Goal: Information Seeking & Learning: Learn about a topic

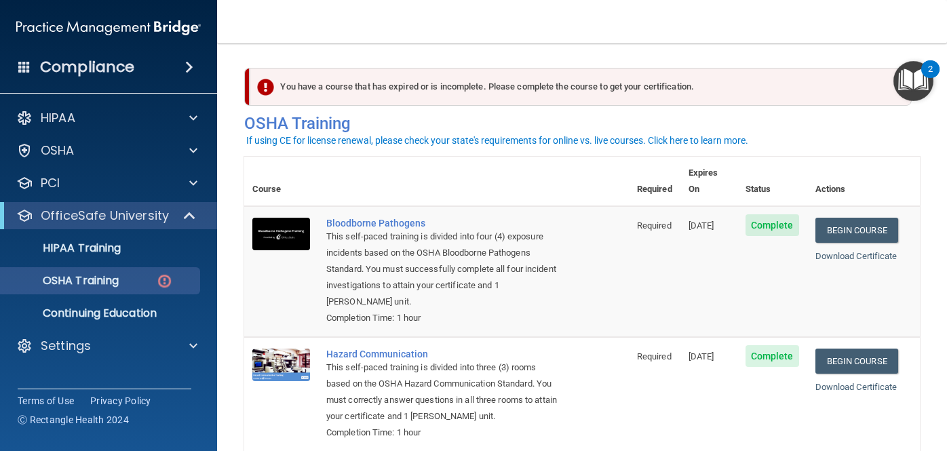
scroll to position [212, 0]
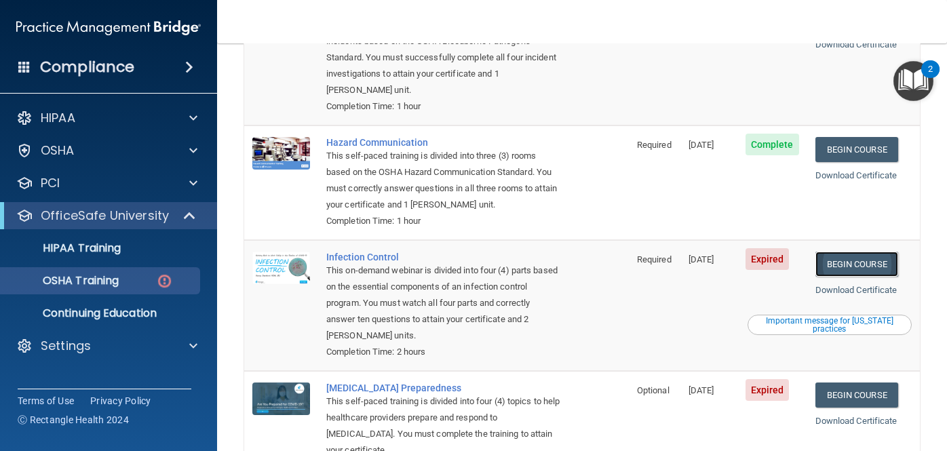
click at [866, 252] on link "Begin Course" at bounding box center [856, 264] width 83 height 25
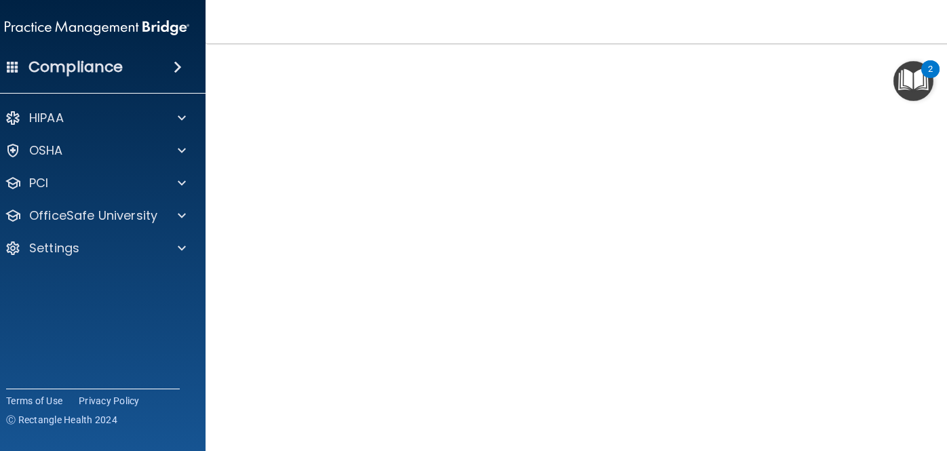
scroll to position [130, 0]
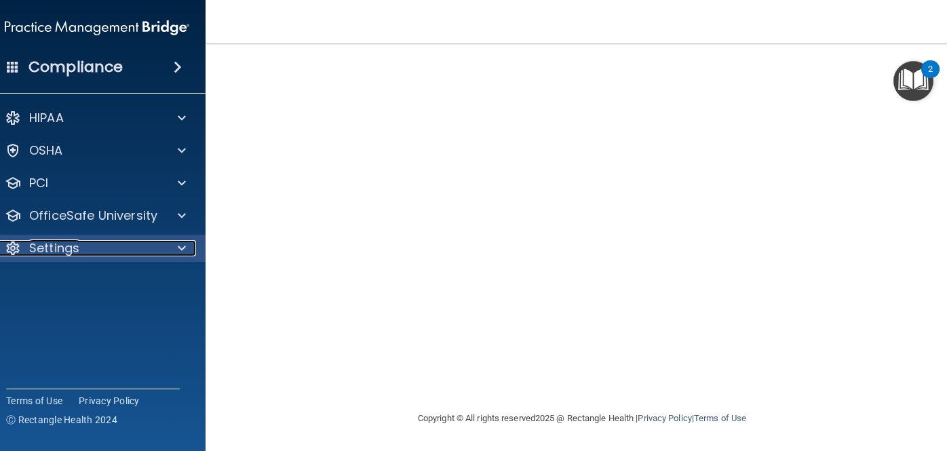
click at [128, 243] on div "Settings" at bounding box center [79, 248] width 168 height 16
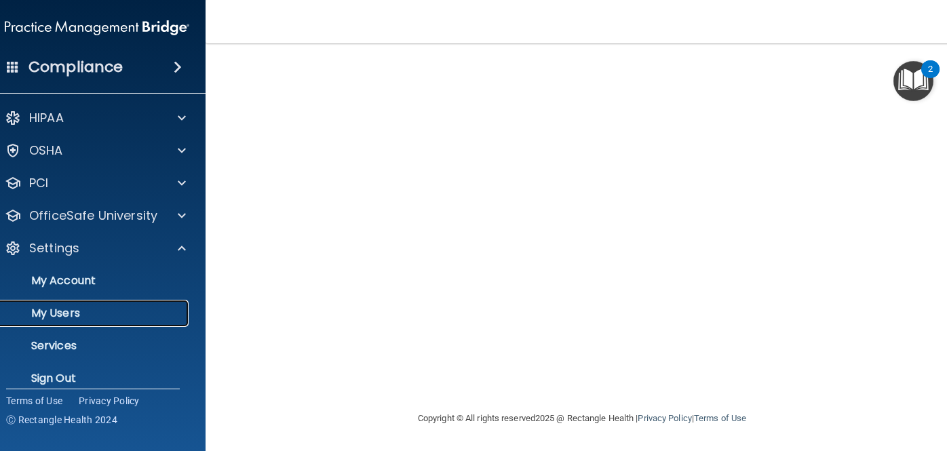
click at [75, 323] on link "My Users" at bounding box center [82, 313] width 214 height 27
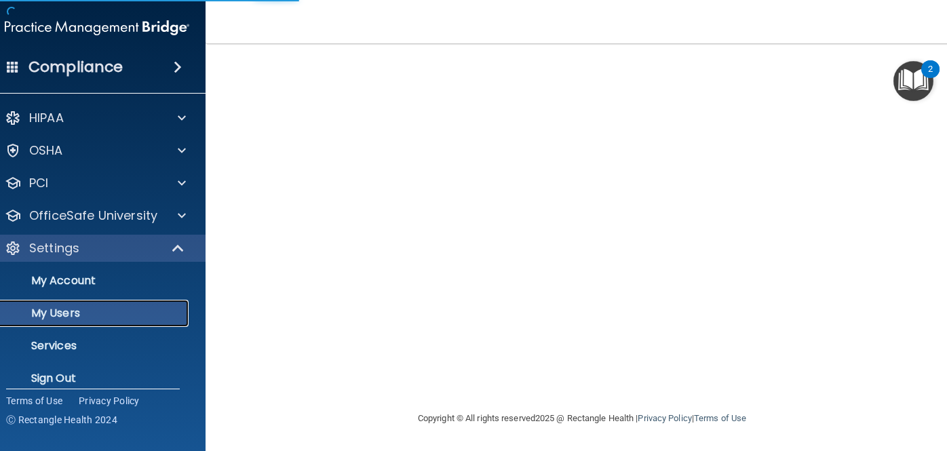
scroll to position [687, 0]
select select "20"
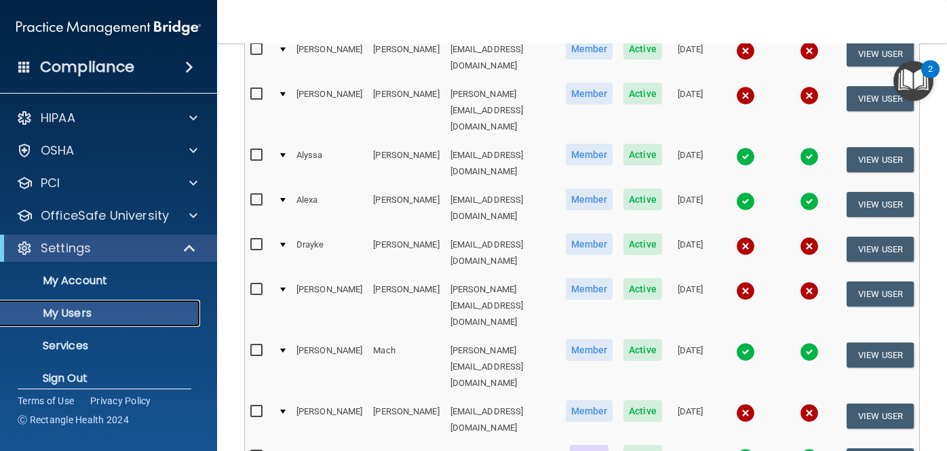
scroll to position [533, 0]
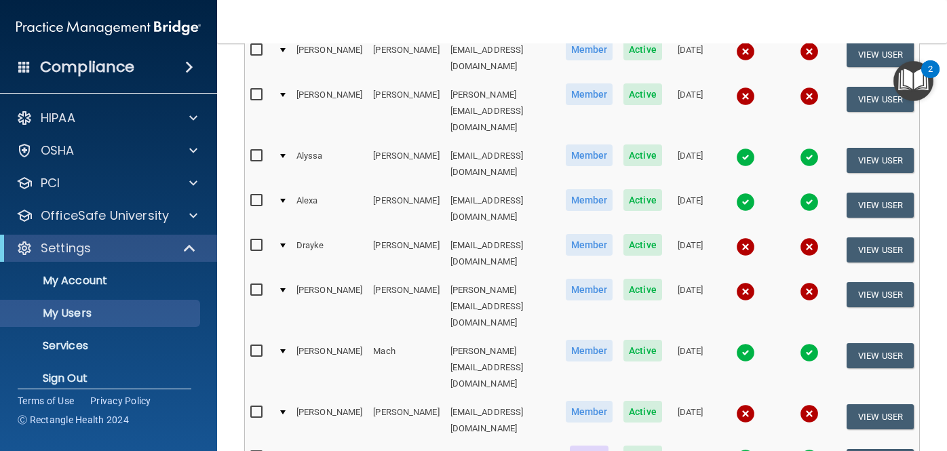
click at [736, 449] on img at bounding box center [745, 458] width 19 height 19
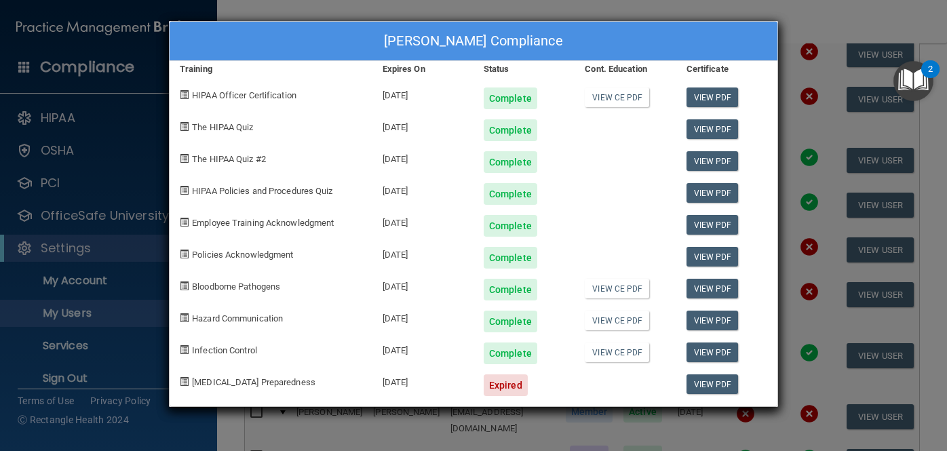
click at [489, 9] on div "Jordan Mordecai's Compliance Training Expires On Status Cont. Education Certifi…" at bounding box center [473, 225] width 947 height 451
click at [540, 12] on div "Jordan Mordecai's Compliance Training Expires On Status Cont. Education Certifi…" at bounding box center [473, 225] width 947 height 451
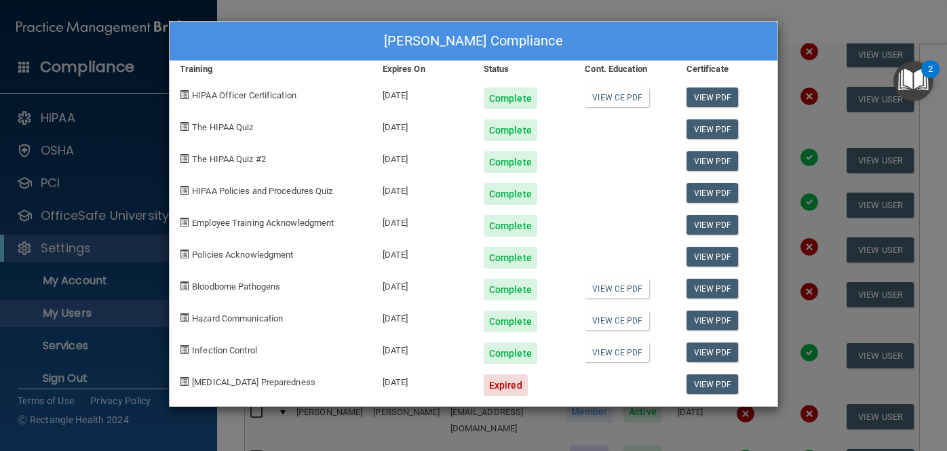
click at [540, 12] on div "Jordan Mordecai's Compliance Training Expires On Status Cont. Education Certifi…" at bounding box center [473, 225] width 947 height 451
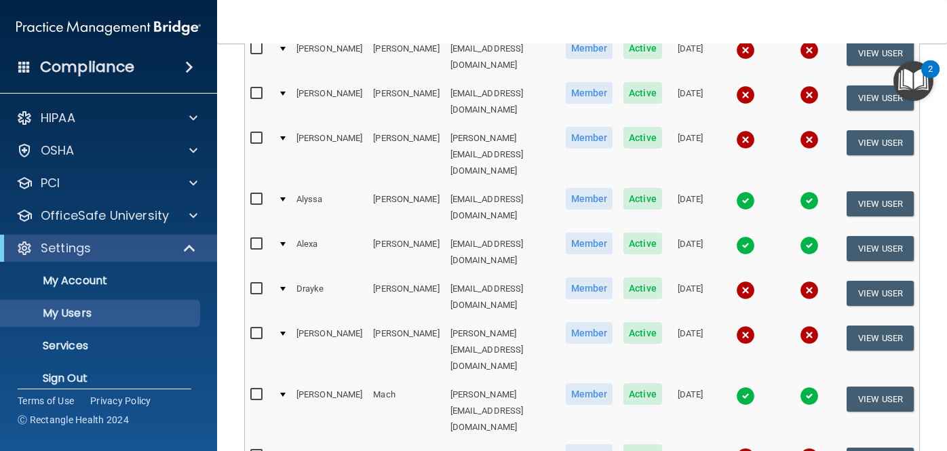
scroll to position [503, 0]
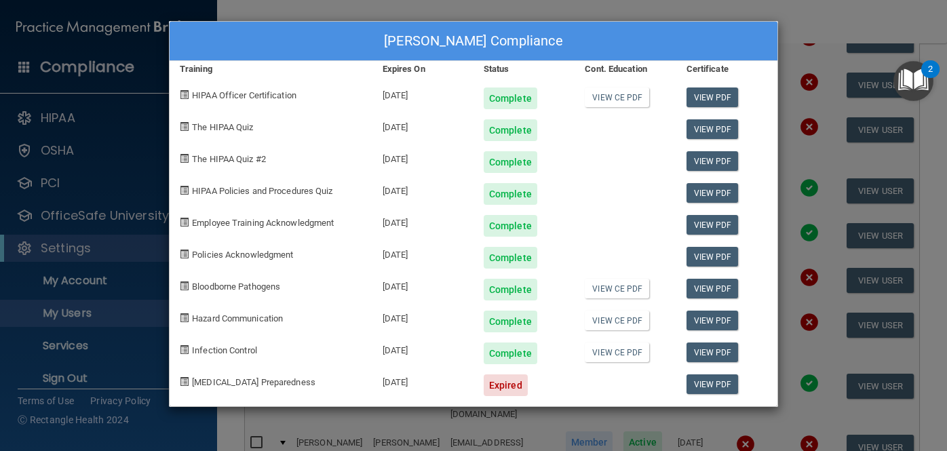
click at [263, 379] on span "COVID-19 Preparedness" at bounding box center [253, 382] width 123 height 10
click at [509, 18] on div "Jordan Mordecai's Compliance Training Expires On Status Cont. Education Certifi…" at bounding box center [473, 225] width 947 height 451
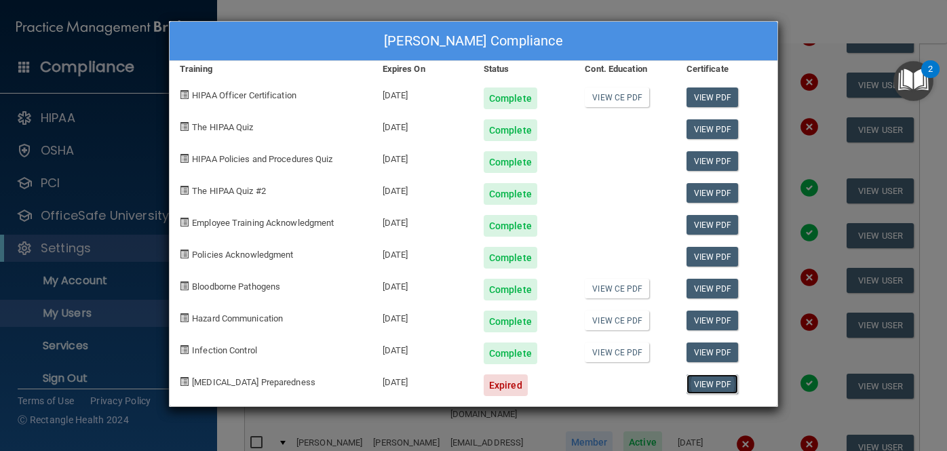
click at [697, 377] on link "View PDF" at bounding box center [713, 384] width 52 height 20
click at [493, 19] on div "Jordan Mordecai's Compliance Training Expires On Status Cont. Education Certifi…" at bounding box center [473, 225] width 947 height 451
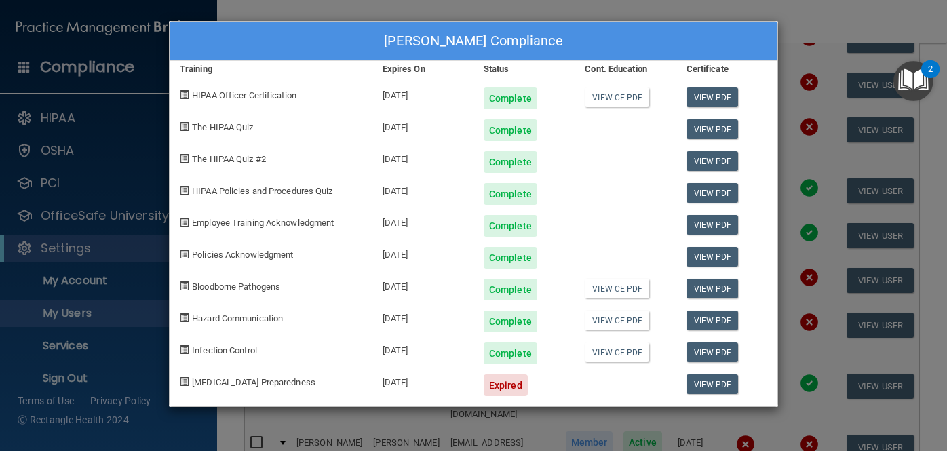
click at [282, 13] on div "Jordan Mordecai's Compliance Training Expires On Status Cont. Education Certifi…" at bounding box center [473, 225] width 947 height 451
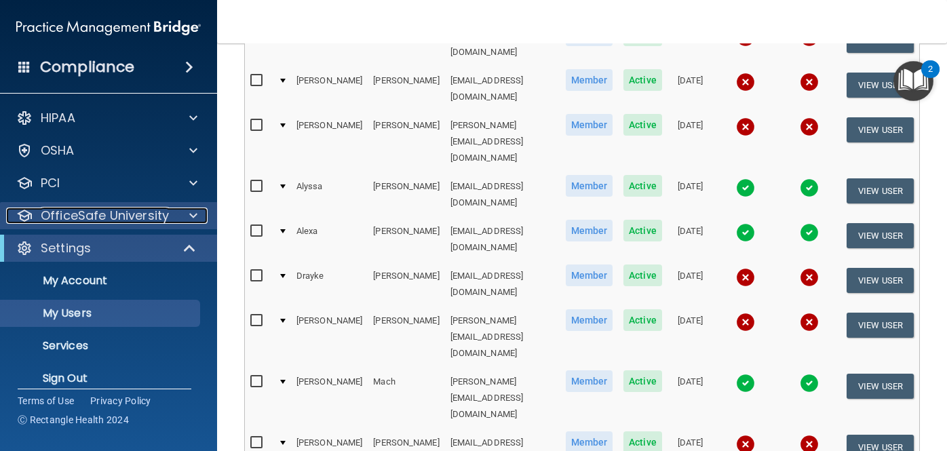
click at [123, 220] on p "OfficeSafe University" at bounding box center [105, 216] width 128 height 16
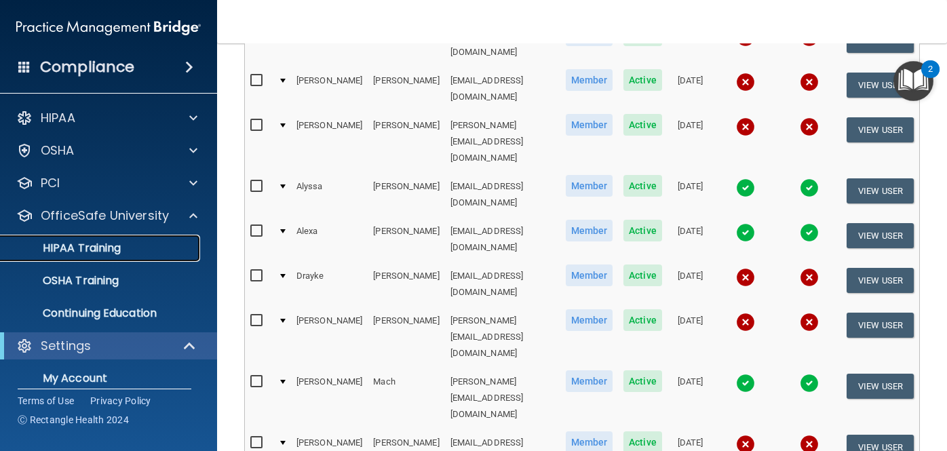
click at [95, 250] on p "HIPAA Training" at bounding box center [65, 248] width 112 height 14
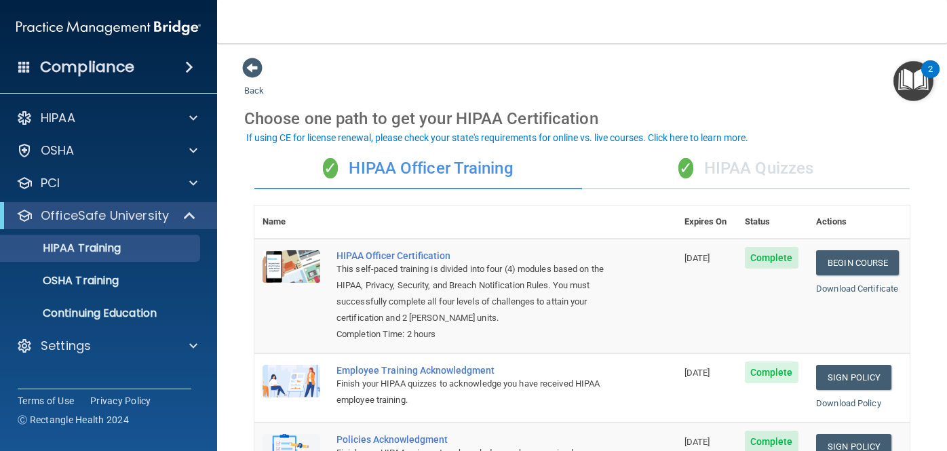
click at [739, 166] on div "✓ HIPAA Quizzes" at bounding box center [746, 169] width 328 height 41
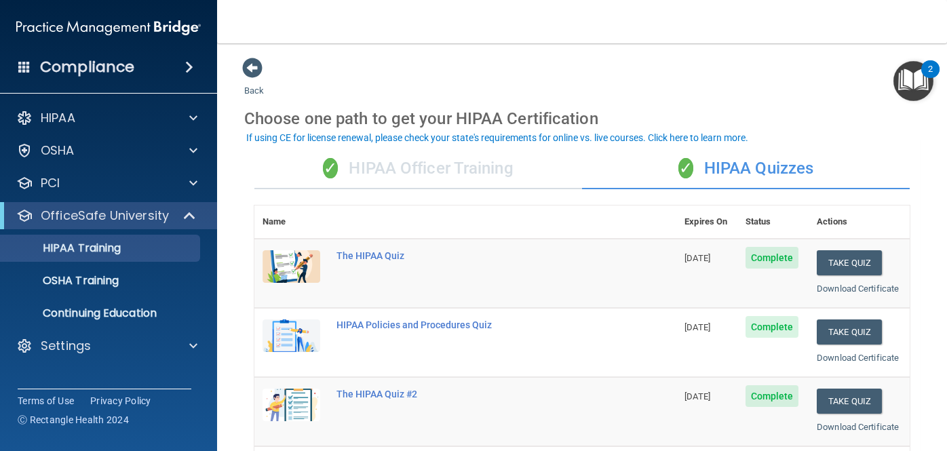
click at [477, 176] on div "✓ HIPAA Officer Training" at bounding box center [418, 169] width 328 height 41
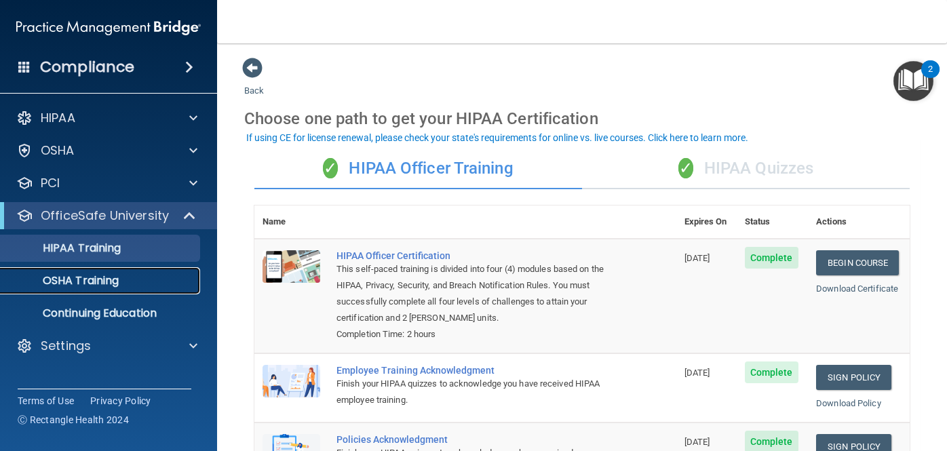
click at [95, 277] on p "OSHA Training" at bounding box center [64, 281] width 110 height 14
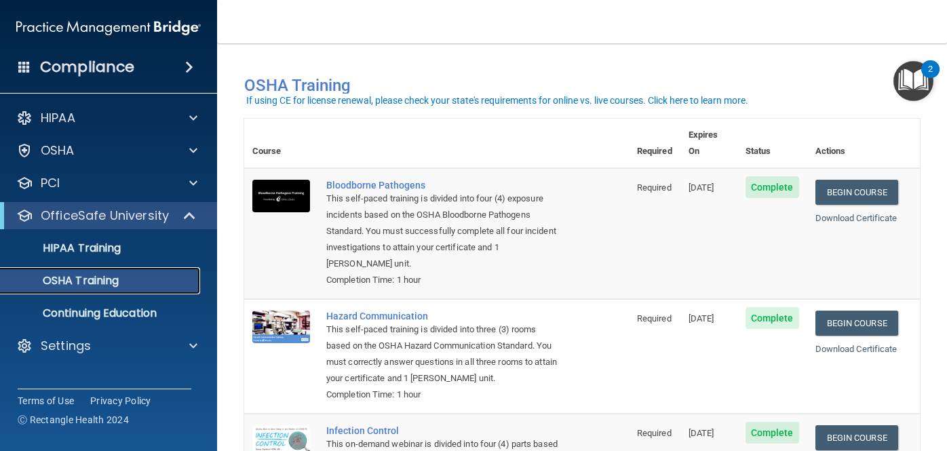
scroll to position [263, 0]
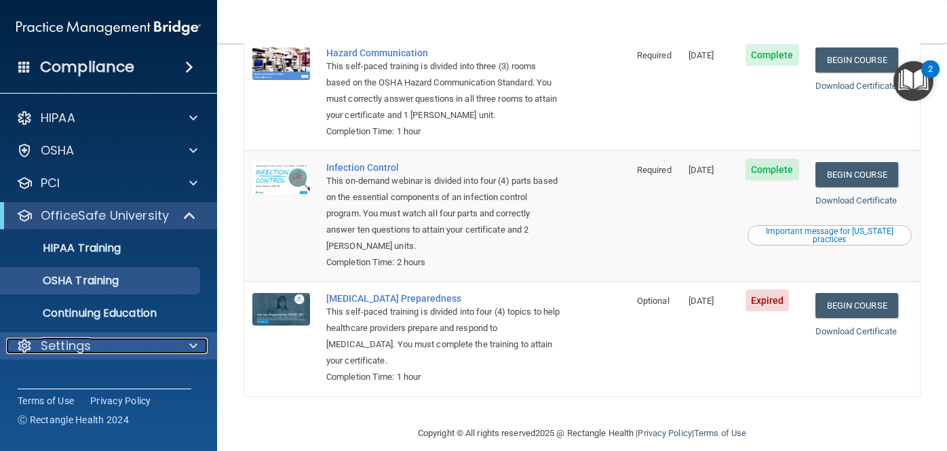
click at [67, 347] on p "Settings" at bounding box center [66, 346] width 50 height 16
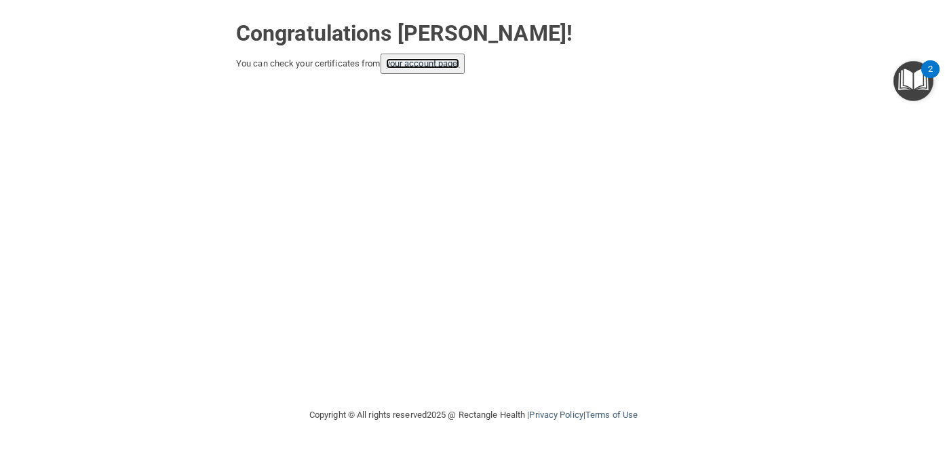
click at [435, 67] on link "your account page!" at bounding box center [423, 63] width 74 height 10
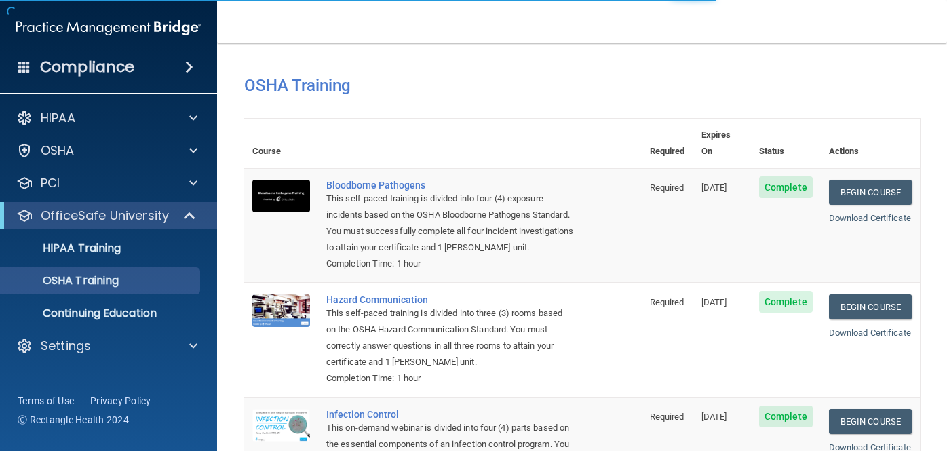
scroll to position [214, 0]
